Goal: Task Accomplishment & Management: Manage account settings

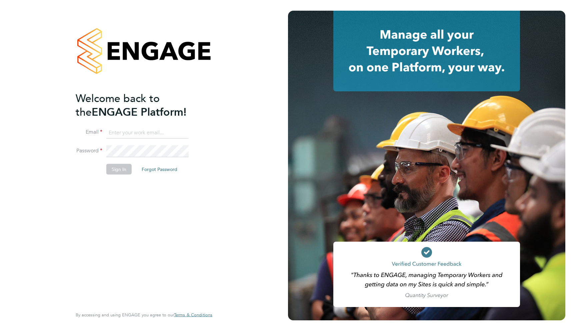
type input "support@engagelabs.io"
click at [137, 144] on div "Sorry, we are having problems connecting to our services." at bounding box center [144, 165] width 288 height 331
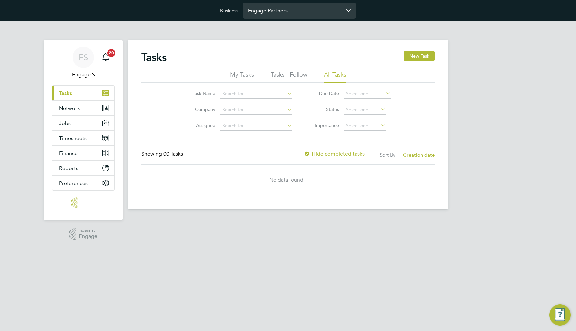
click at [304, 14] on input "Engage Partners" at bounding box center [299, 11] width 113 height 16
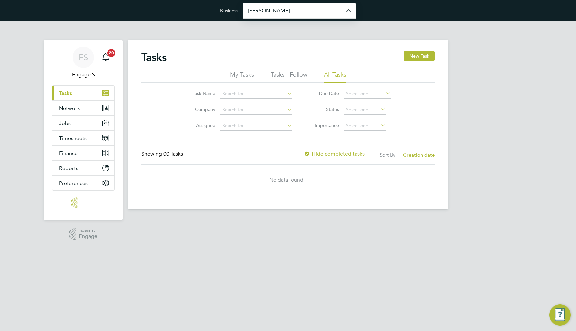
type input "Morgan Sindall Construction & Infrastructure Ltd"
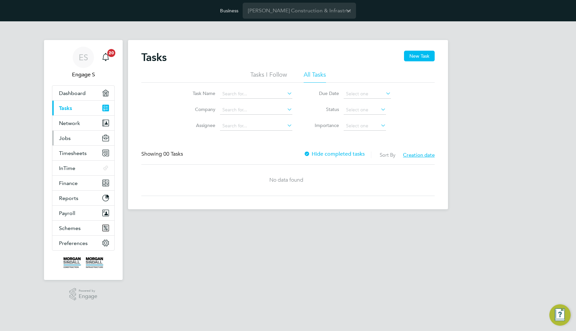
click at [73, 139] on button "Jobs" at bounding box center [83, 138] width 62 height 15
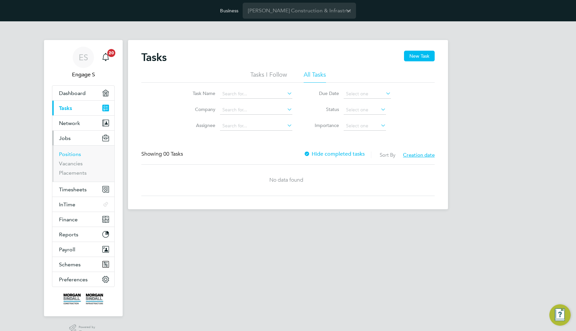
click at [72, 153] on link "Positions" at bounding box center [70, 154] width 22 height 6
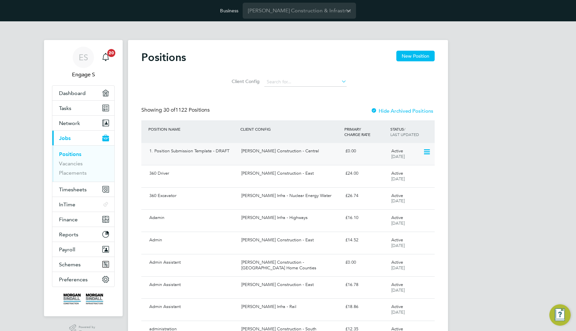
click at [204, 153] on div "1. Position Submission Template - DRAFT" at bounding box center [193, 151] width 92 height 11
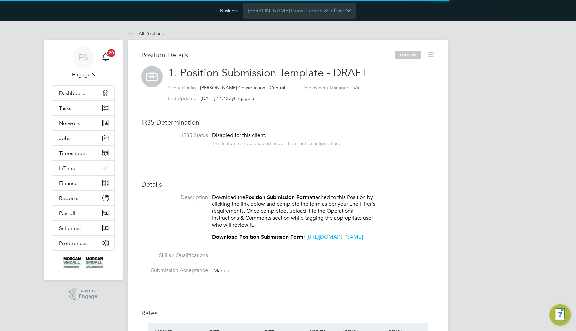
scroll to position [11, 55]
click at [306, 240] on link "https://team.engagetech.com/wp-content/uploads/Position-Submission-Form.pdf" at bounding box center [334, 237] width 57 height 7
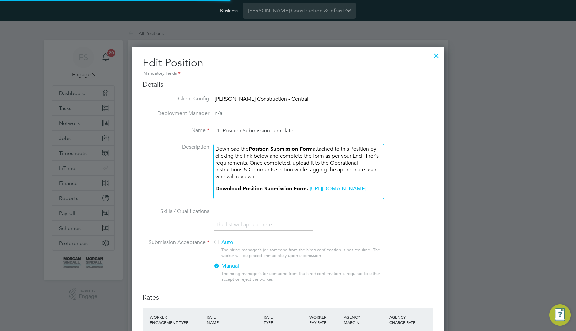
scroll to position [15, 291]
click at [285, 199] on div "Download the Position Submission Form attached to this Position by clicking the…" at bounding box center [298, 172] width 171 height 56
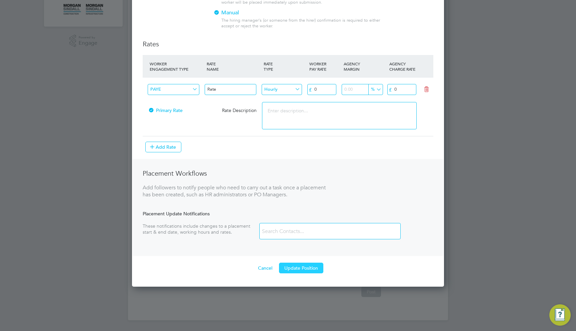
click at [303, 264] on button "Update Position" at bounding box center [301, 268] width 44 height 11
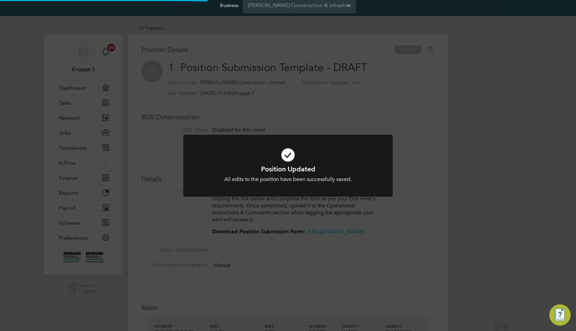
scroll to position [0, 0]
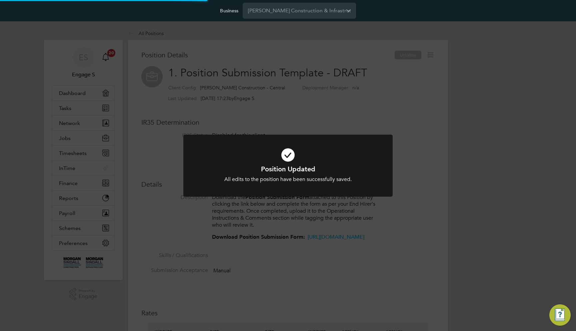
click at [455, 121] on div "Position Updated All edits to the position have been successfully saved. Cancel…" at bounding box center [288, 165] width 576 height 331
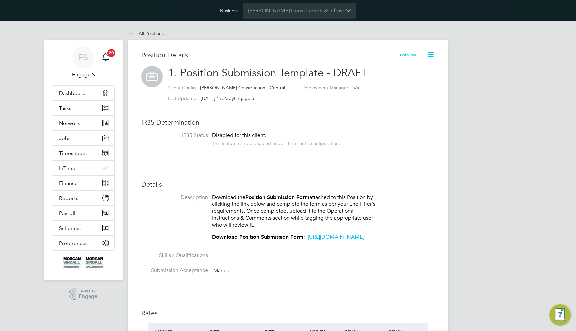
click at [308, 240] on link "https://academy.engagetech.com/wp-content/uploads/MSGroup-Position-Requisition-…" at bounding box center [336, 237] width 57 height 7
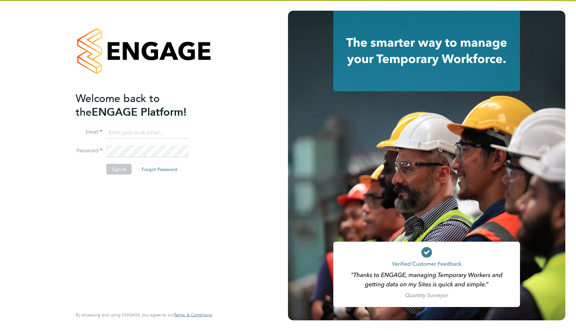
click at [127, 124] on ng-template "Welcome back to the ENGAGE Platform! Email Password Sign In Forgot Password" at bounding box center [141, 136] width 130 height 90
click at [126, 136] on input at bounding box center [147, 133] width 82 height 12
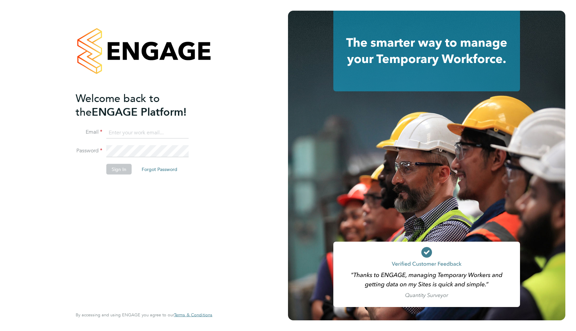
type input "support@engagelabs.io"
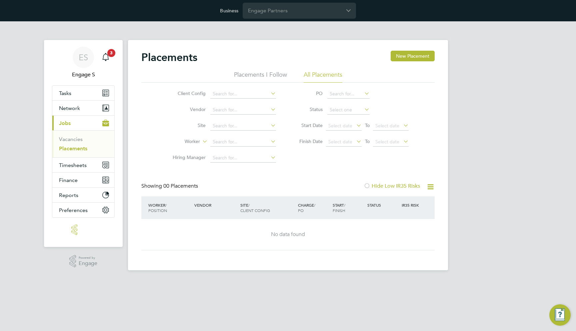
click at [327, 0] on div "Business Engage Partners" at bounding box center [288, 10] width 576 height 21
click at [308, 16] on input "Engage Partners" at bounding box center [299, 11] width 113 height 16
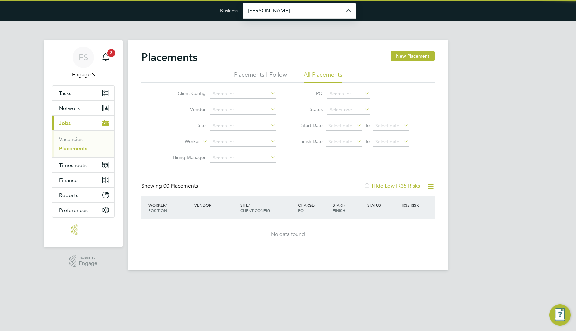
type input "[PERSON_NAME] Construction & Infrastructure Ltd"
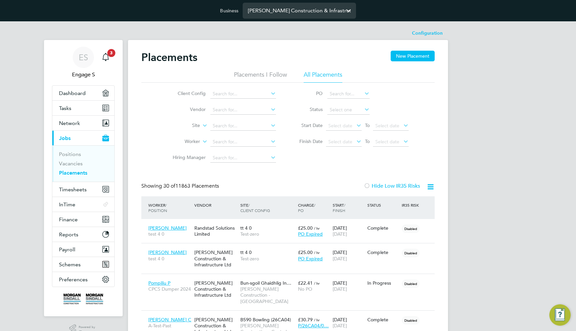
click at [302, 12] on input "Morgan Sindall Construction & Infrastructure Ltd" at bounding box center [299, 11] width 113 height 16
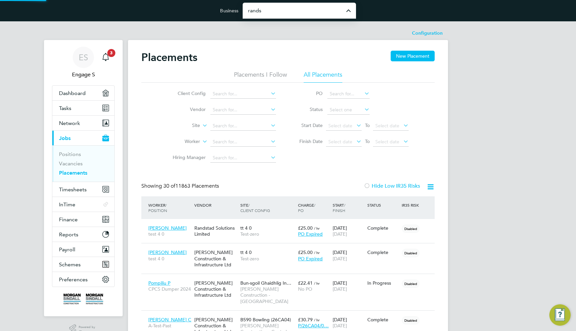
type input "Randstad Solutions Limited"
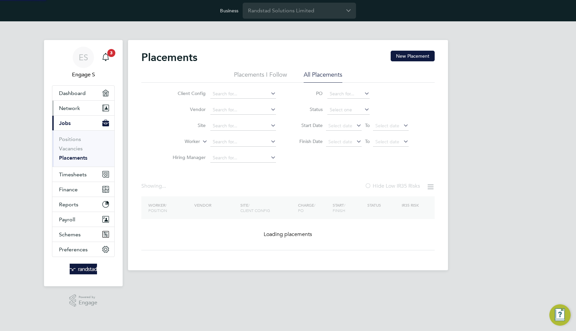
click at [74, 111] on button "Network" at bounding box center [83, 108] width 62 height 15
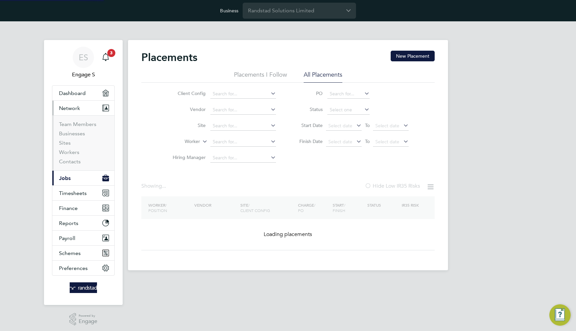
click at [66, 147] on li "Sites" at bounding box center [84, 144] width 50 height 9
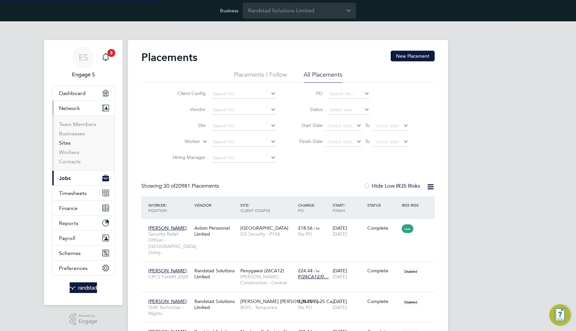
click at [67, 143] on link "Sites" at bounding box center [65, 143] width 12 height 6
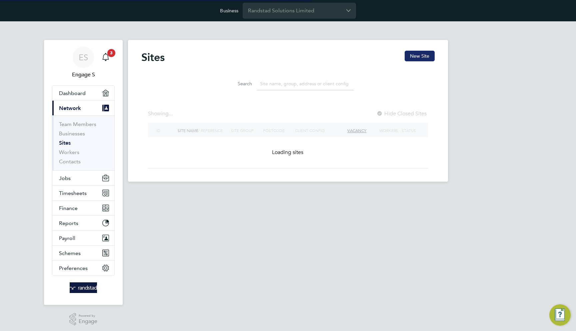
click at [421, 57] on button "New Site" at bounding box center [420, 56] width 30 height 11
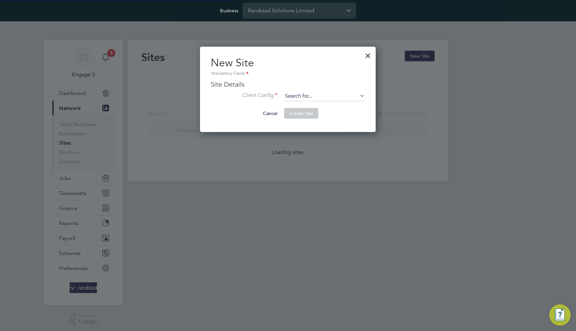
click at [292, 95] on input at bounding box center [324, 96] width 82 height 10
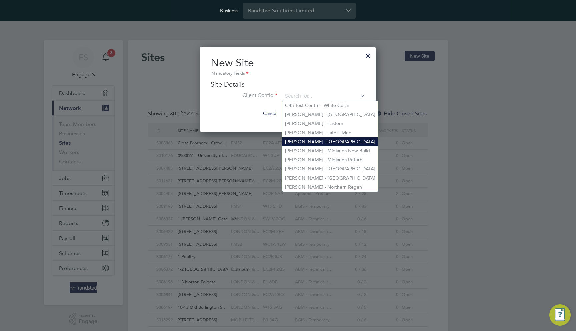
click at [335, 141] on li "Lovell - London" at bounding box center [330, 141] width 96 height 9
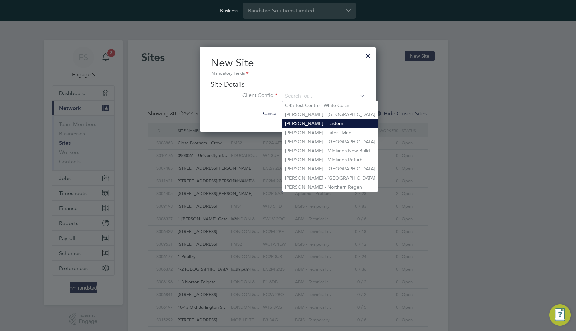
type input "Lovell - London"
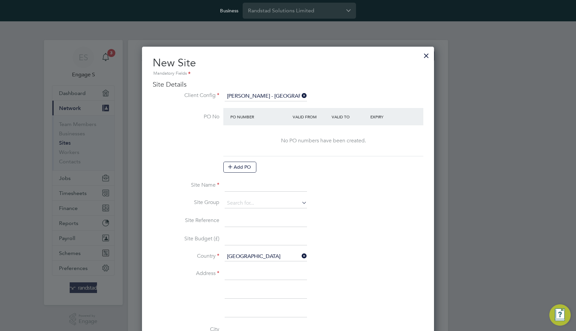
click at [279, 21] on div "Business Randstad Solutions Limited" at bounding box center [288, 10] width 576 height 21
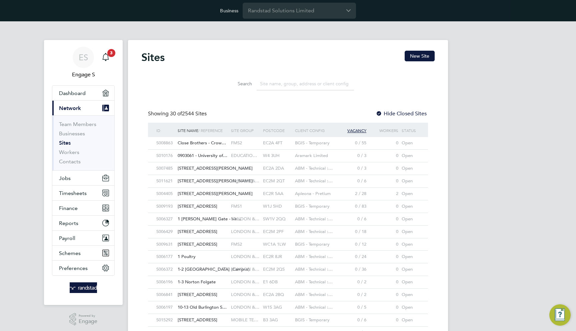
click at [269, 88] on input at bounding box center [305, 83] width 97 height 13
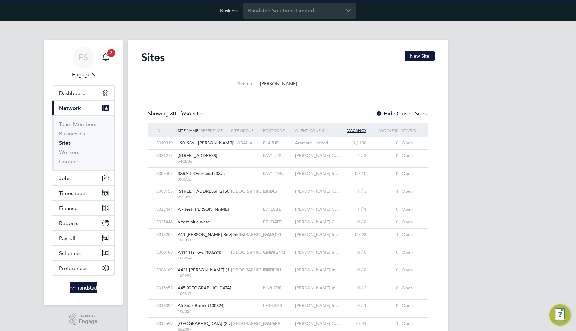
click at [267, 86] on input "morgan" at bounding box center [305, 83] width 97 height 13
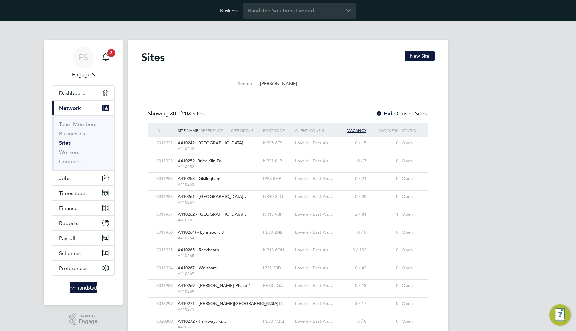
type input "Lovell"
click at [232, 150] on div "S011921 A410242 - Heath Farm… A410242 NR25 6ES Lovells - East An… 0 / 15 0 Open" at bounding box center [288, 145] width 280 height 17
click at [239, 148] on div at bounding box center [245, 143] width 32 height 12
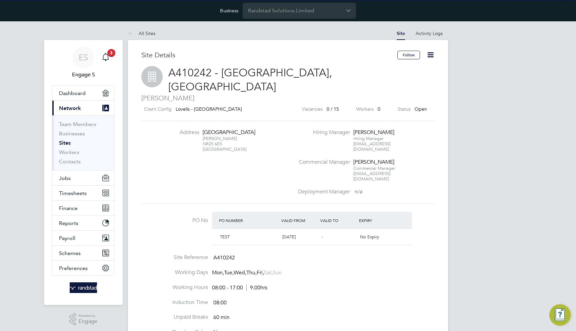
scroll to position [11, 63]
click at [263, 105] on div "Client Config Lovells - [GEOGRAPHIC_DATA] Vacancies 0 / 15 Workers 0 Status Open" at bounding box center [287, 110] width 293 height 11
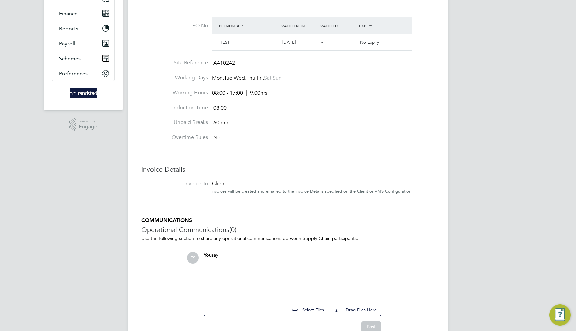
scroll to position [201, 0]
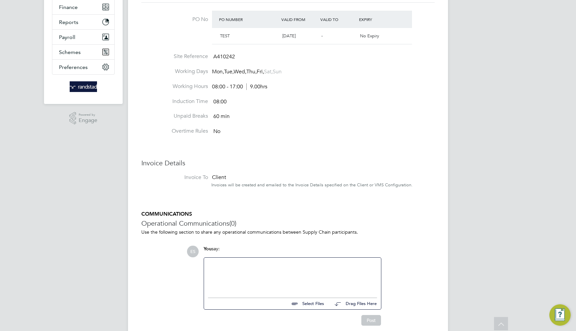
click at [558, 62] on div "ES Engage S Notifications 3 Applications: Dashboard Current page: Network Team …" at bounding box center [288, 89] width 576 height 539
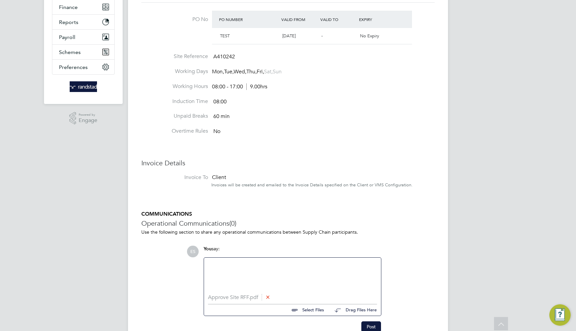
click at [248, 262] on div at bounding box center [292, 276] width 169 height 29
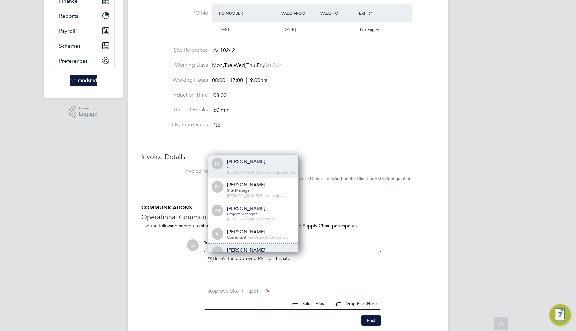
scroll to position [5, 67]
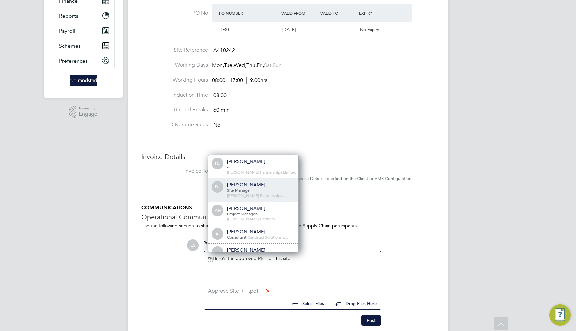
click at [255, 182] on div "[PERSON_NAME]" at bounding box center [260, 185] width 67 height 6
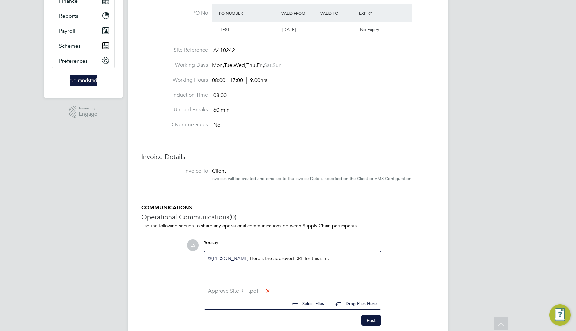
click at [429, 168] on div "Client" at bounding box center [322, 171] width 223 height 7
click at [503, 122] on div "ES Engage S Notifications 3 Applications: Dashboard Current page: Network Team …" at bounding box center [288, 87] width 576 height 546
click at [362, 47] on li "Site Reference A410242" at bounding box center [287, 54] width 293 height 15
